Goal: Purchase product/service

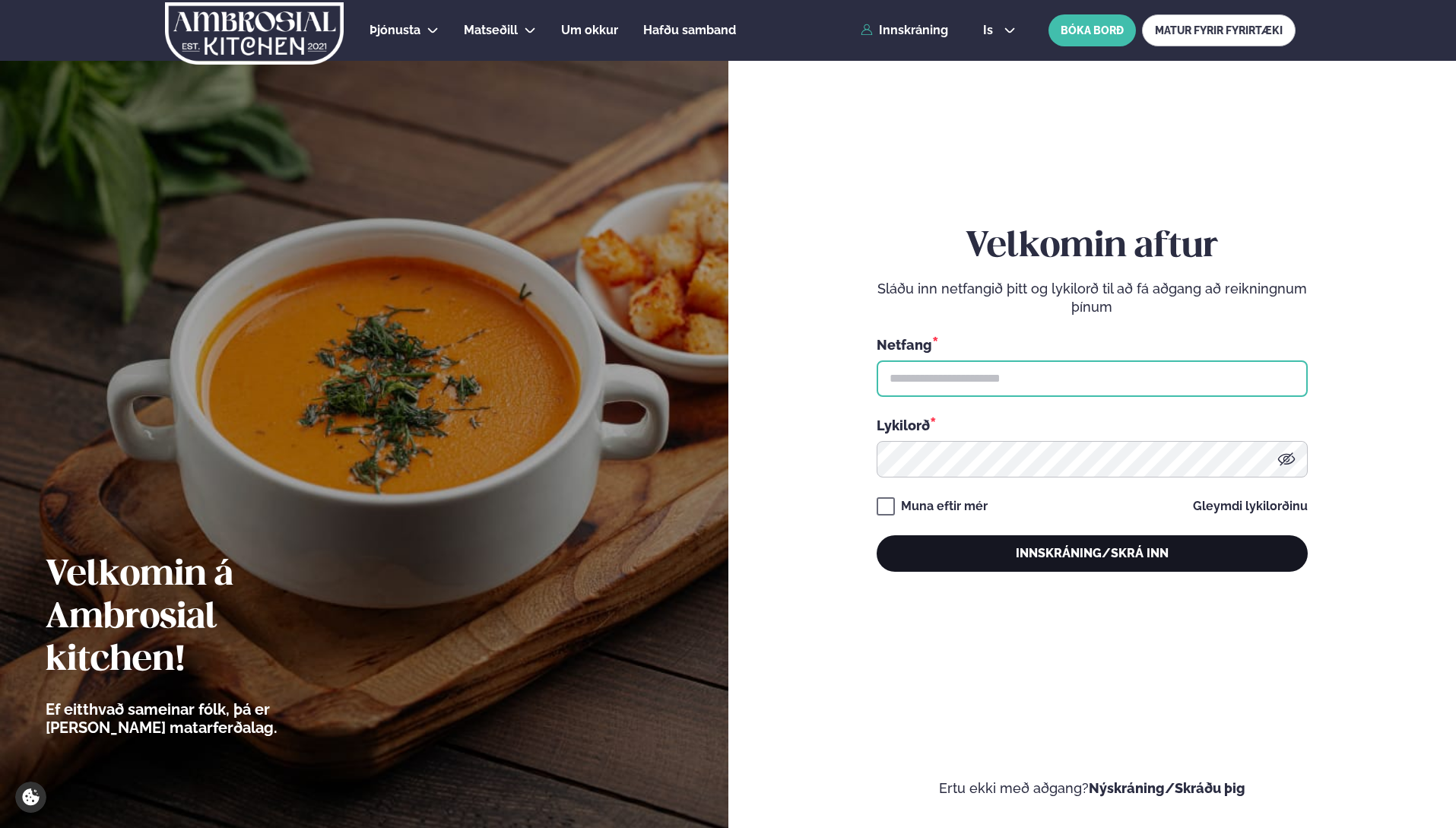
type input "**********"
click at [1101, 561] on button "Innskráning/Skrá inn" at bounding box center [1092, 553] width 431 height 37
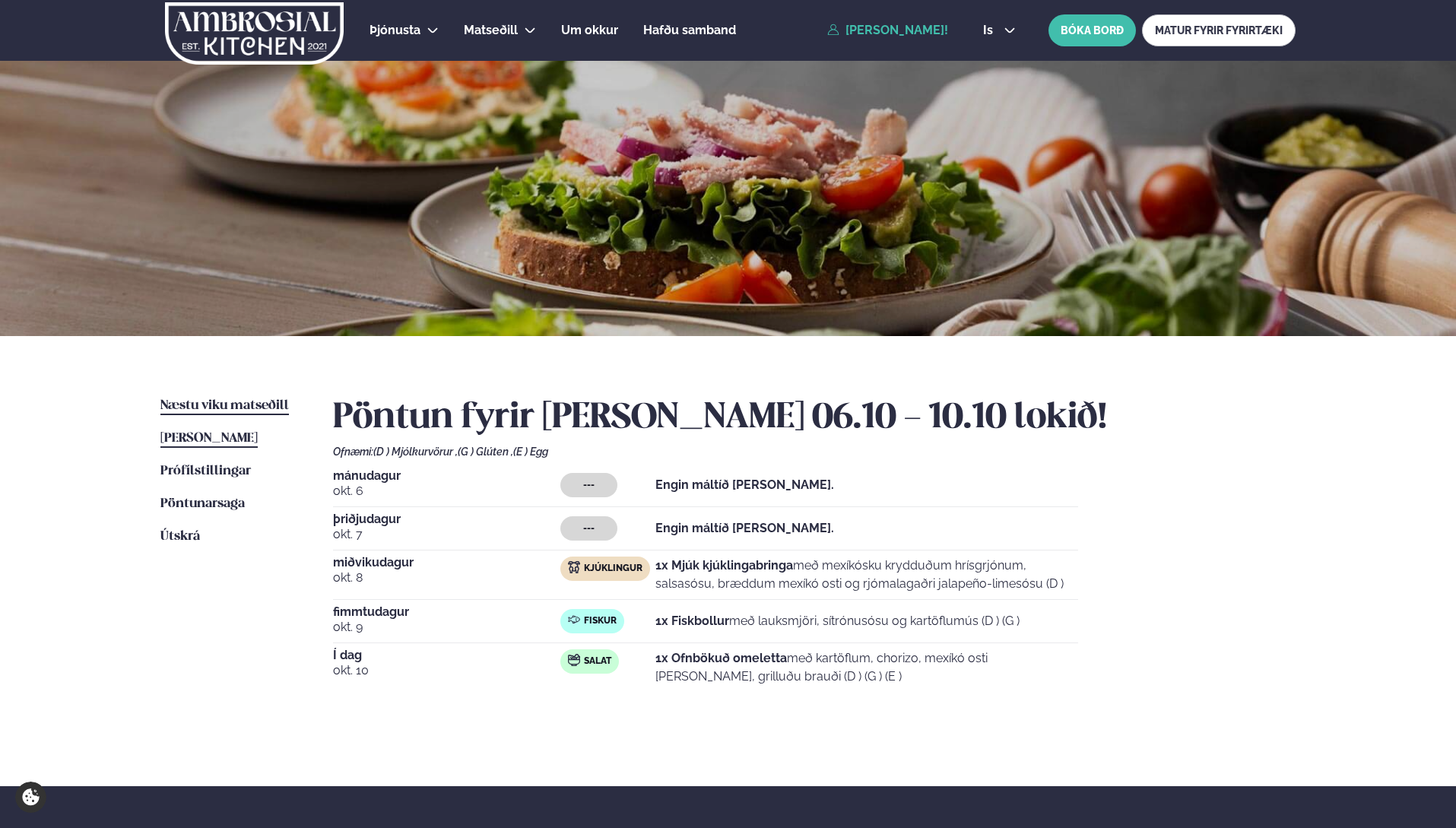
click at [225, 409] on span "Næstu viku matseðill" at bounding box center [225, 405] width 129 height 12
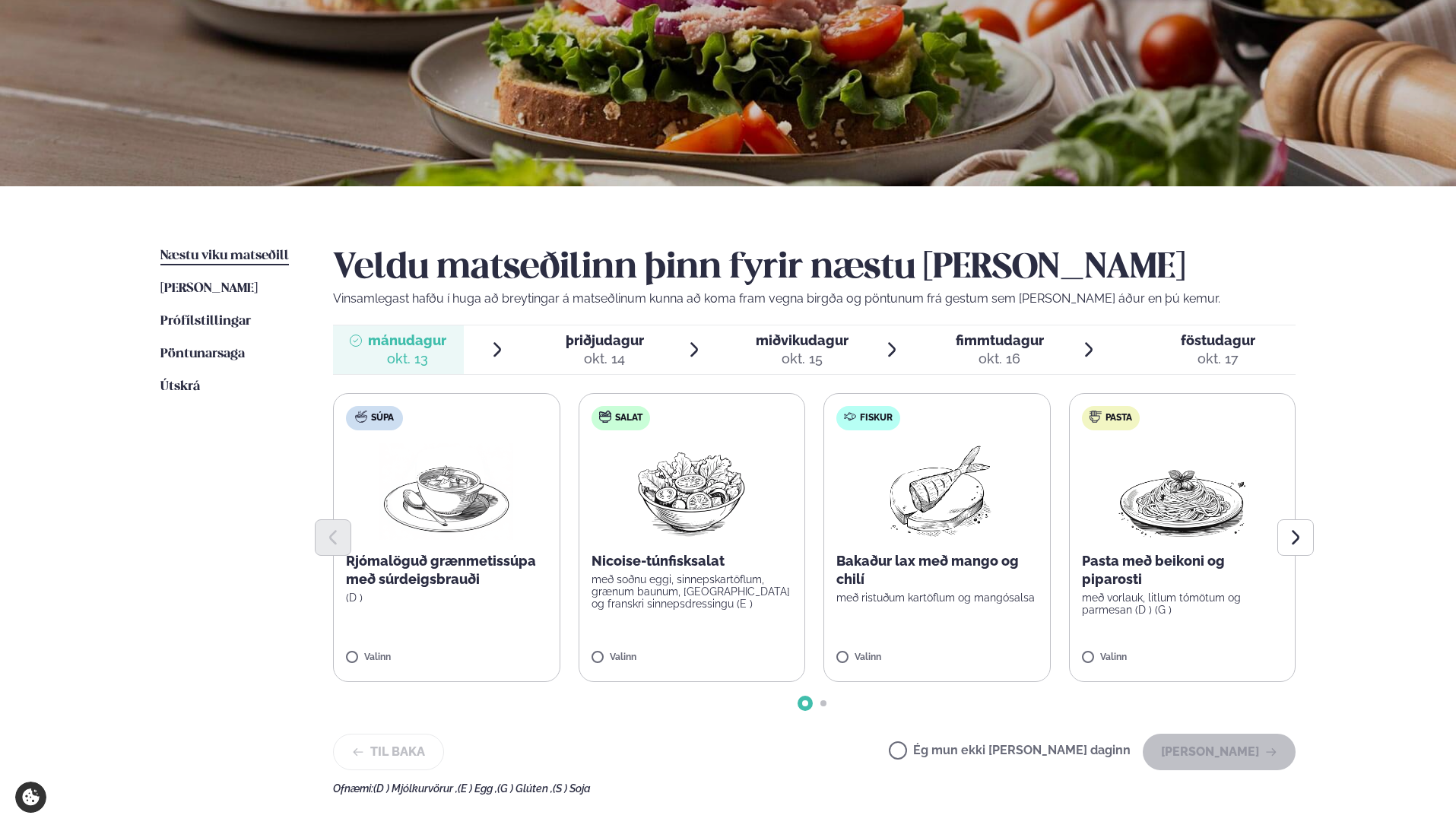
scroll to position [152, 0]
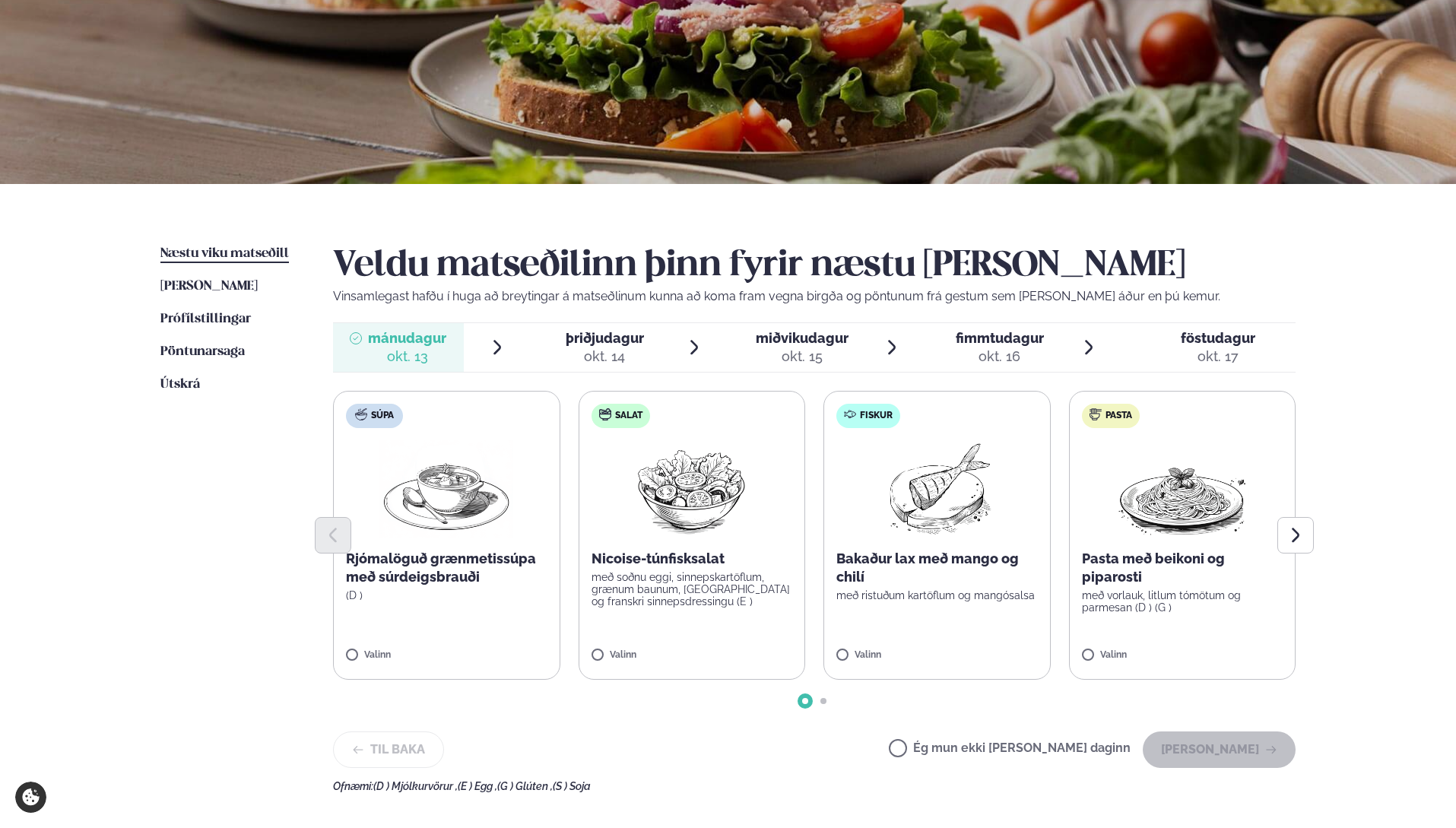
click at [983, 436] on label "Fiskur Bakaður lax með mango og chilí með ristuðum kartöflum og mangósalsa Vali…" at bounding box center [936, 535] width 228 height 289
click at [1242, 759] on button "[PERSON_NAME]" at bounding box center [1219, 750] width 153 height 37
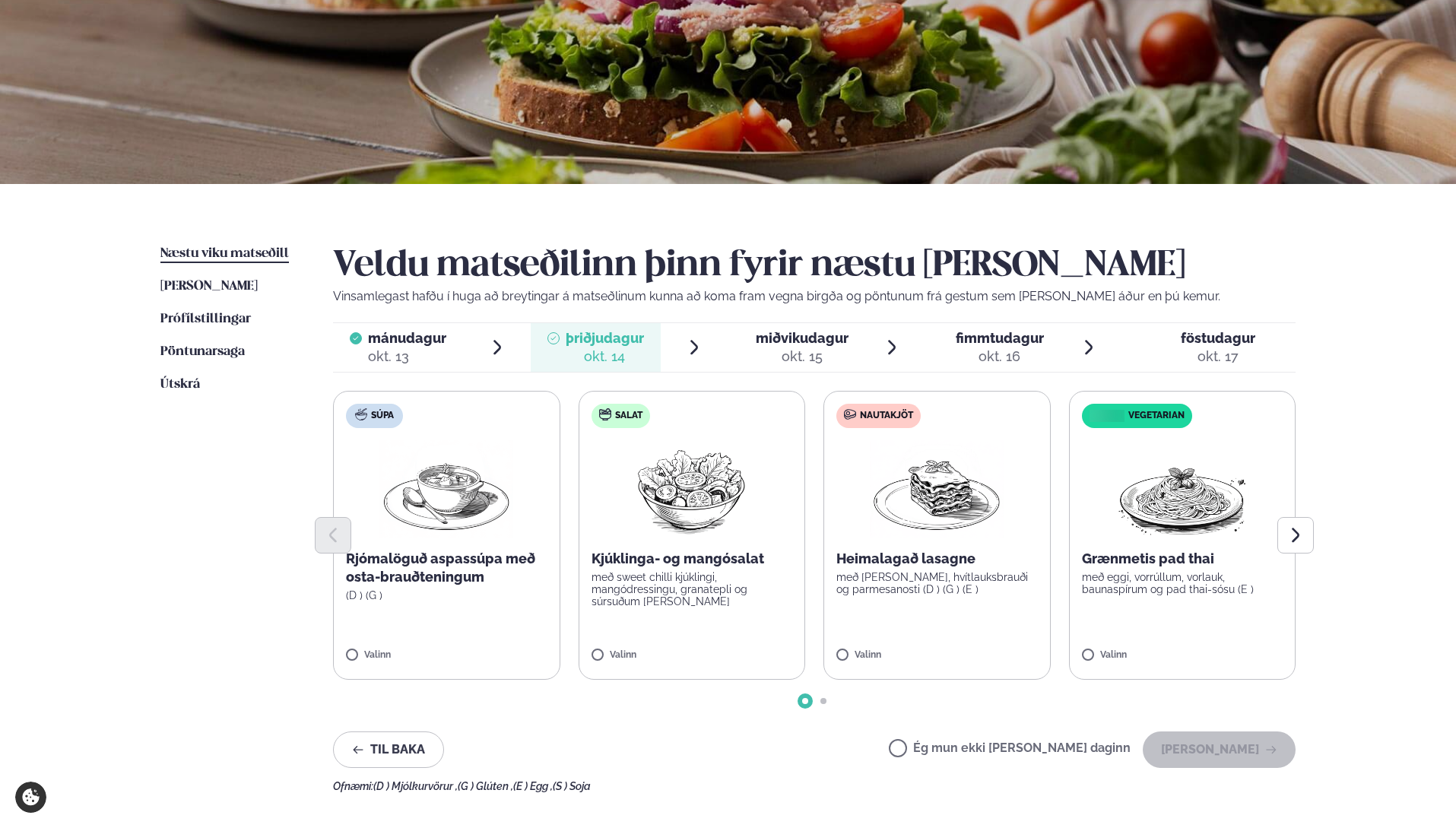
click at [958, 555] on p "Heimalagað lasagne" at bounding box center [937, 558] width 202 height 18
click at [1229, 751] on button "[PERSON_NAME]" at bounding box center [1219, 750] width 153 height 37
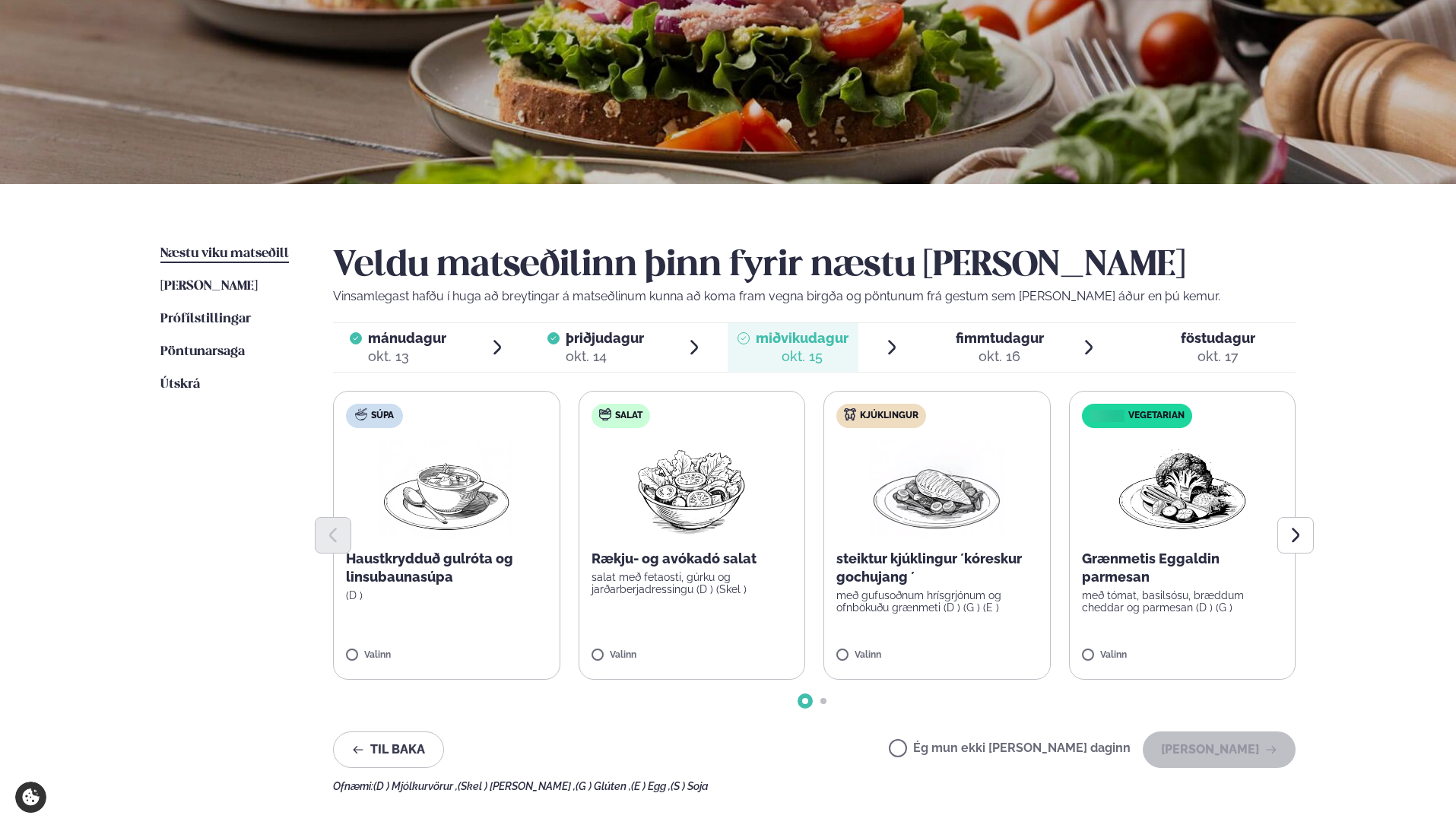
click at [951, 751] on label "Ég mun ekki [PERSON_NAME] daginn" at bounding box center [1009, 750] width 242 height 16
click at [1266, 748] on icon "button" at bounding box center [1271, 749] width 12 height 12
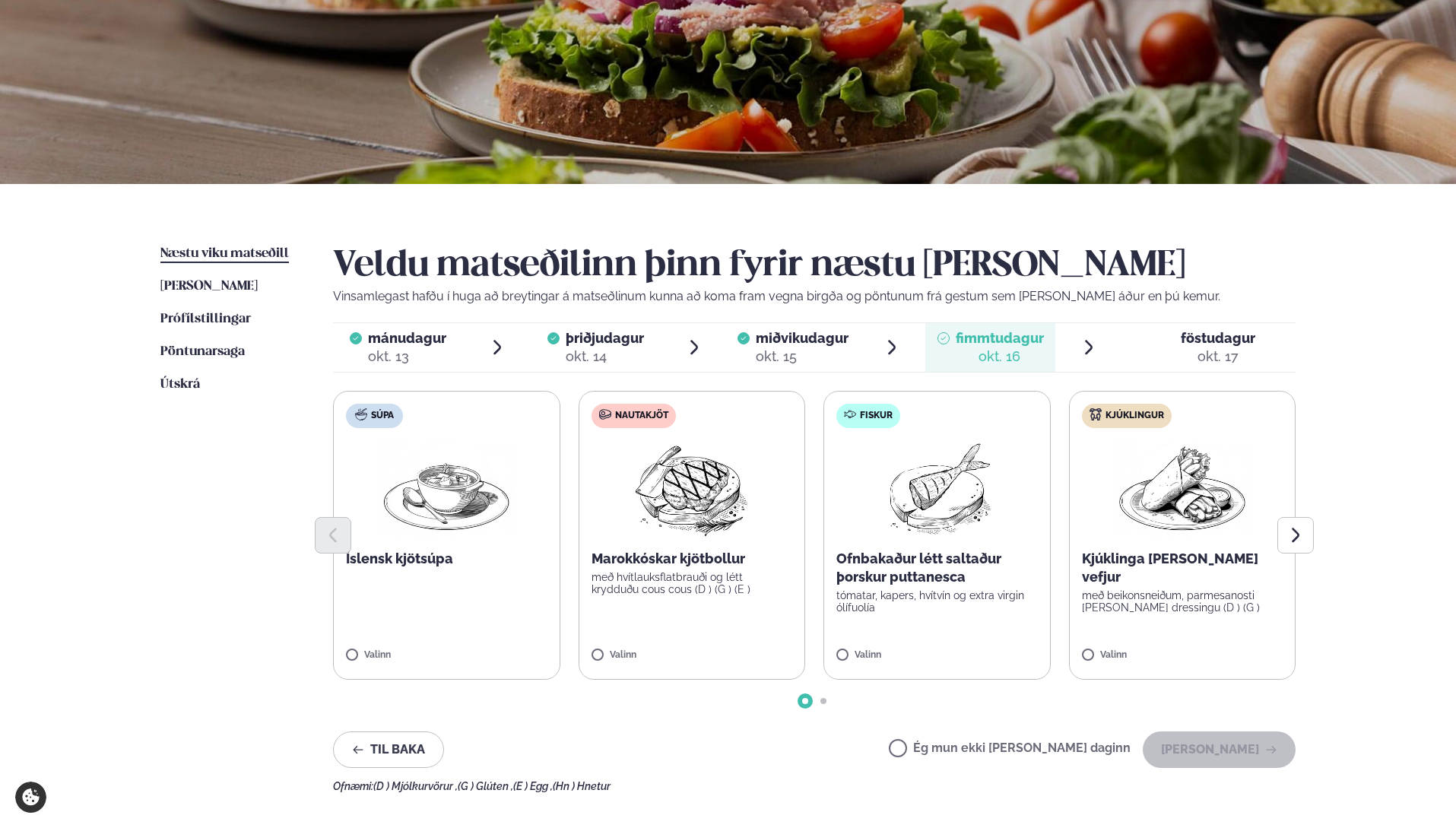
click at [948, 753] on label "Ég mun ekki [PERSON_NAME] daginn" at bounding box center [1009, 750] width 242 height 16
click at [1212, 746] on button "[PERSON_NAME]" at bounding box center [1219, 750] width 153 height 37
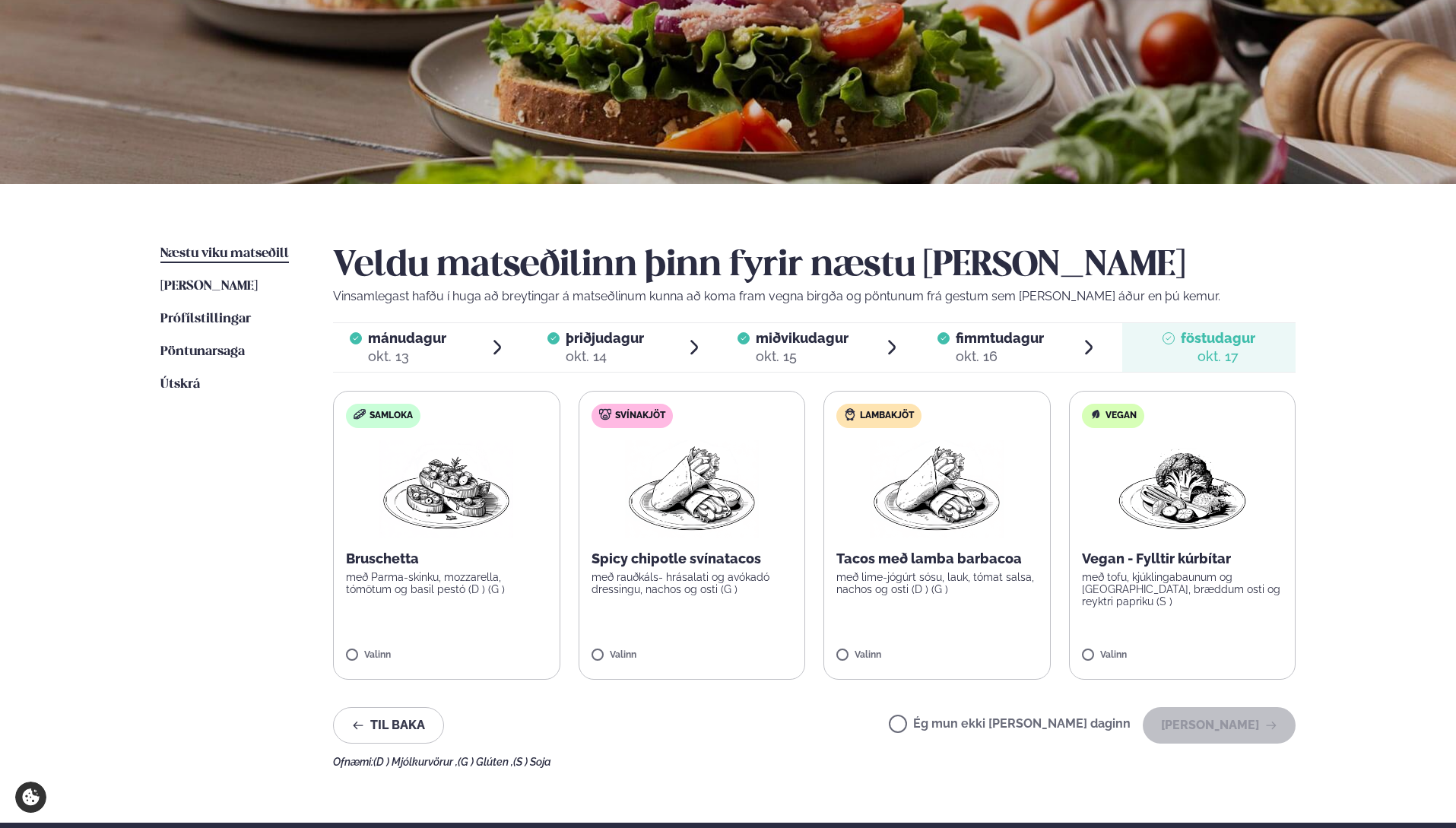
click at [947, 726] on label "Ég mun ekki [PERSON_NAME] daginn" at bounding box center [1009, 725] width 242 height 16
click at [1229, 727] on button "[PERSON_NAME]" at bounding box center [1219, 725] width 153 height 37
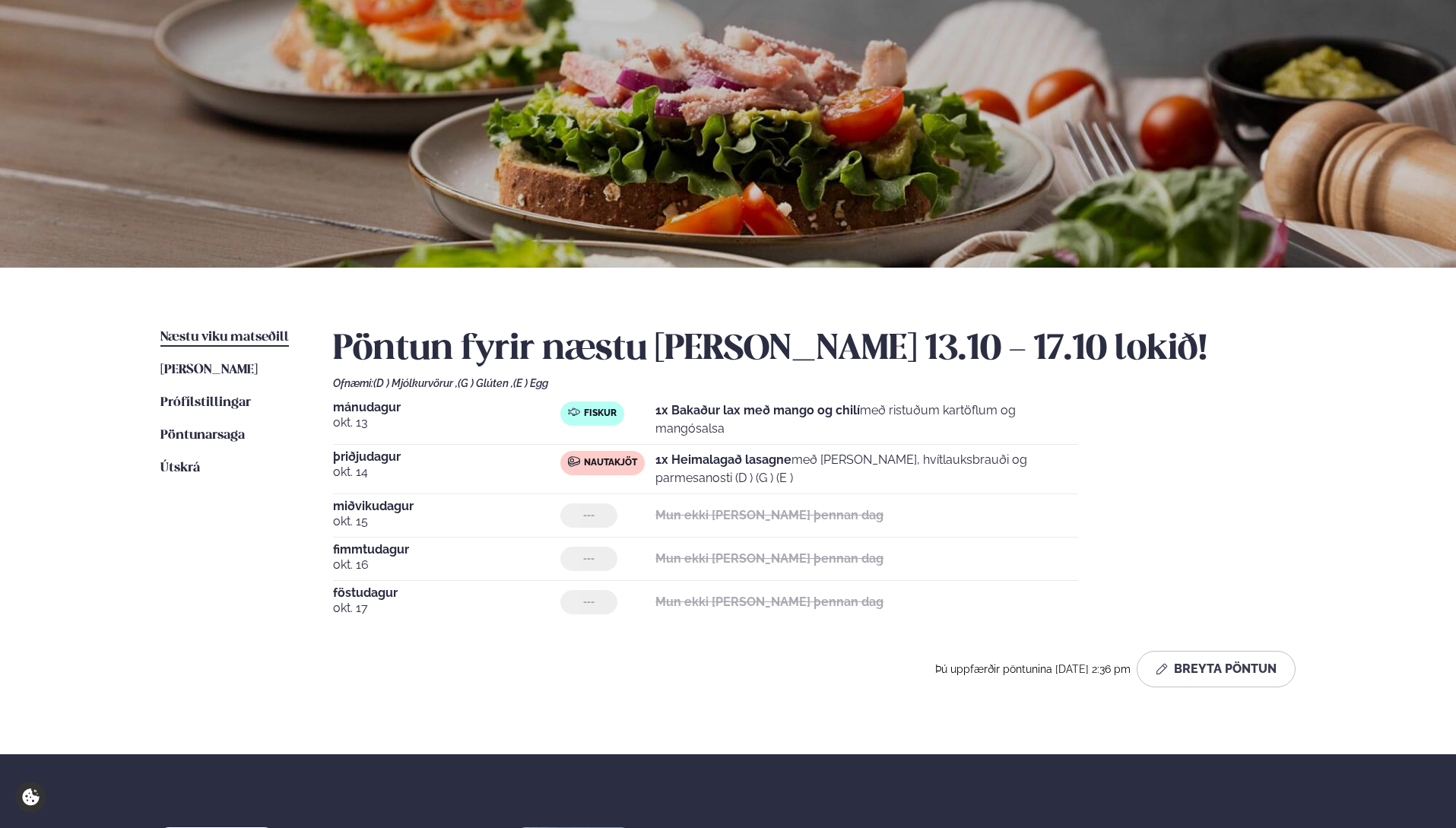
scroll to position [0, 0]
